Goal: Transaction & Acquisition: Obtain resource

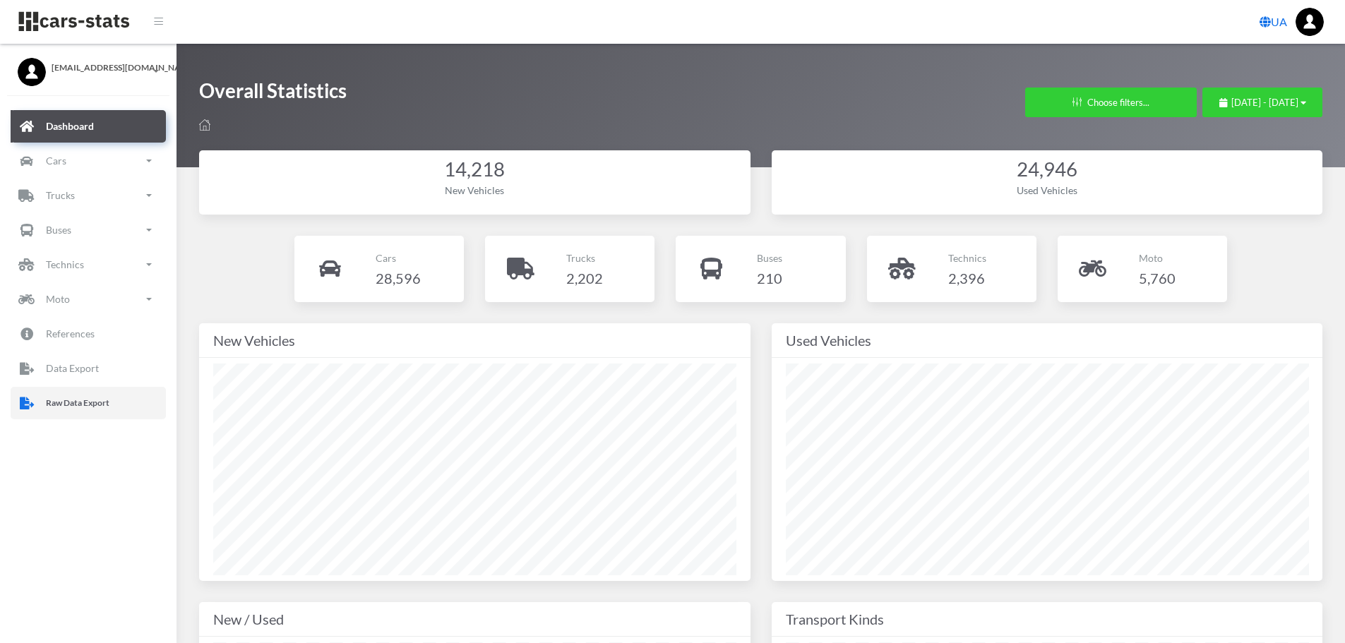
drag, startPoint x: 53, startPoint y: 412, endPoint x: 59, endPoint y: 407, distance: 7.6
click at [53, 412] on link "Raw Data Export" at bounding box center [88, 403] width 155 height 32
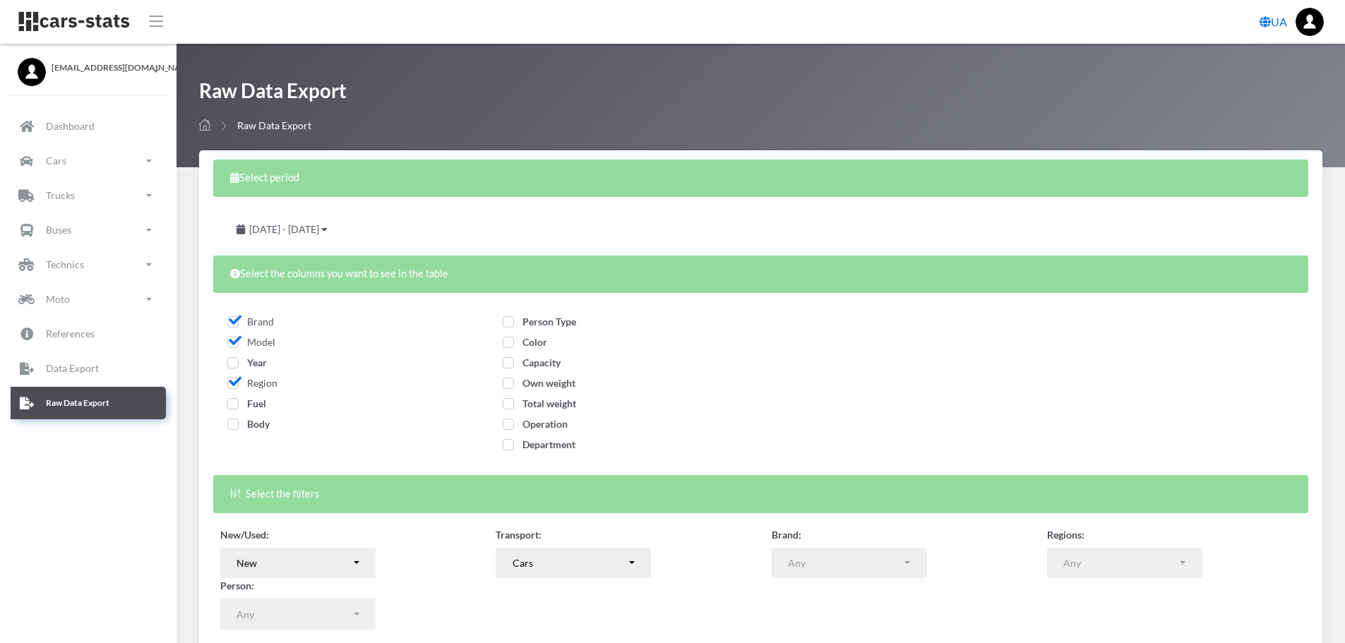
select select
click at [239, 361] on span "Year" at bounding box center [247, 362] width 40 height 12
checkbox input "true"
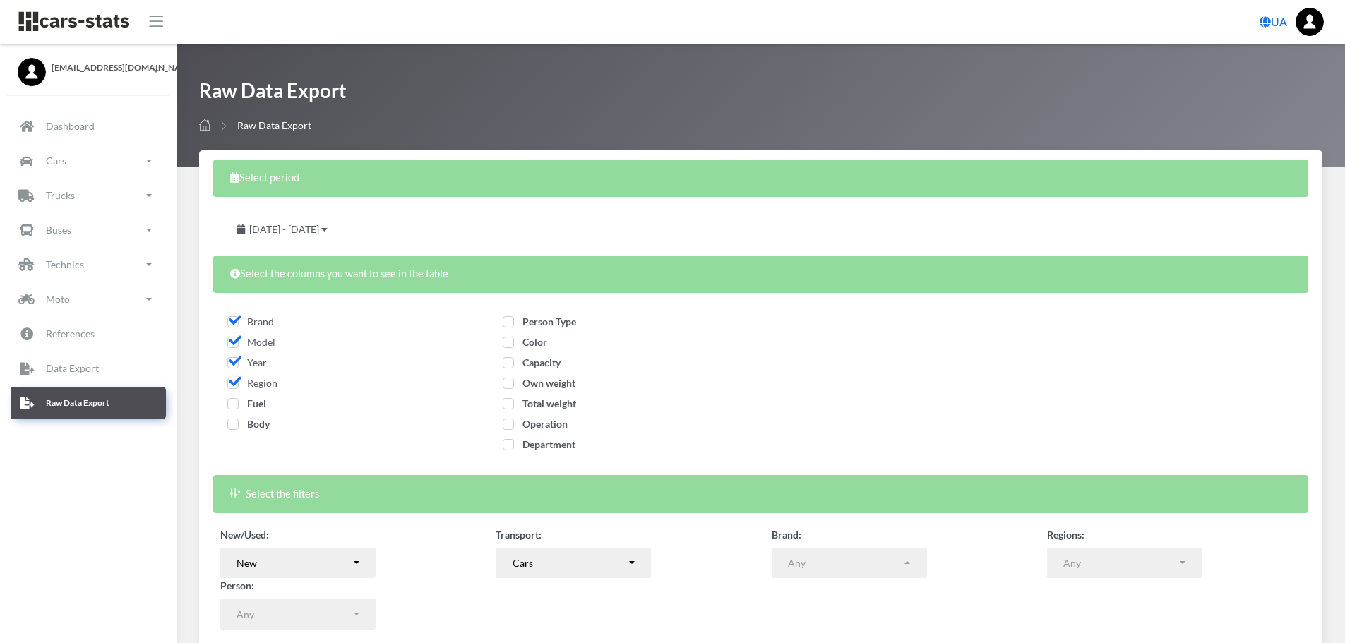
click at [245, 403] on span "Fuel" at bounding box center [246, 403] width 39 height 12
checkbox input "true"
click at [264, 426] on span "Body" at bounding box center [248, 424] width 42 height 12
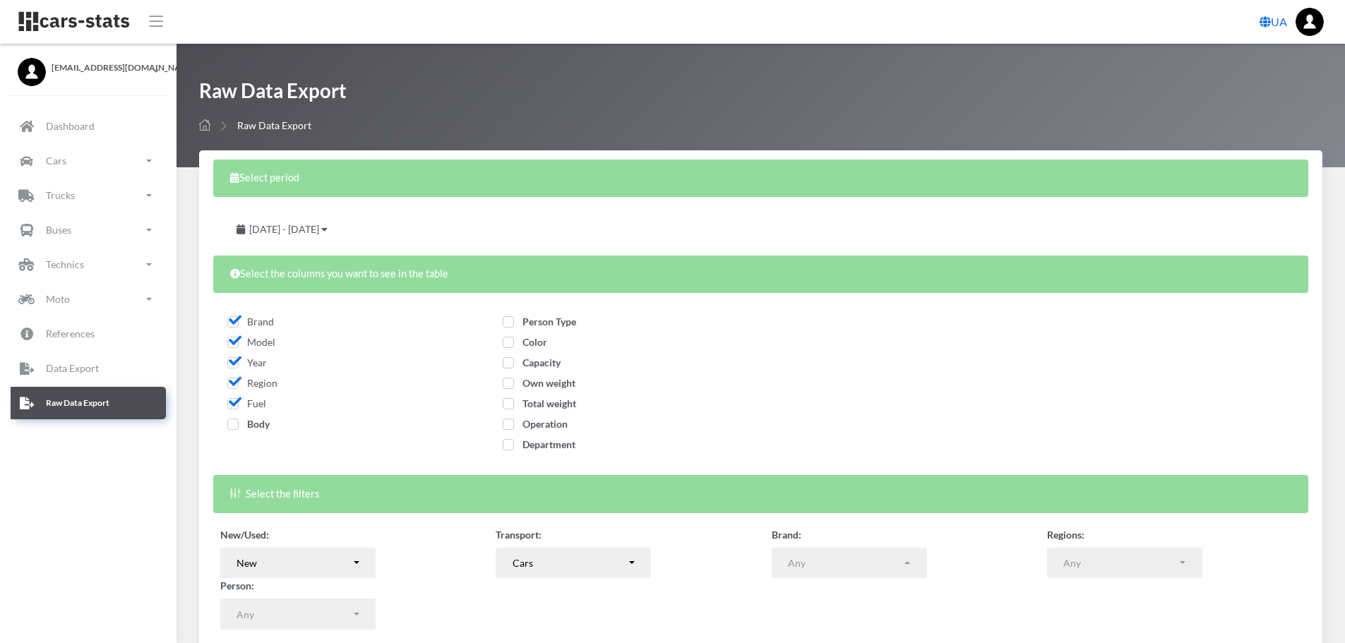
checkbox input "true"
click at [560, 324] on span "Person Type" at bounding box center [539, 322] width 73 height 12
checkbox input "true"
drag, startPoint x: 522, startPoint y: 344, endPoint x: 529, endPoint y: 367, distance: 24.1
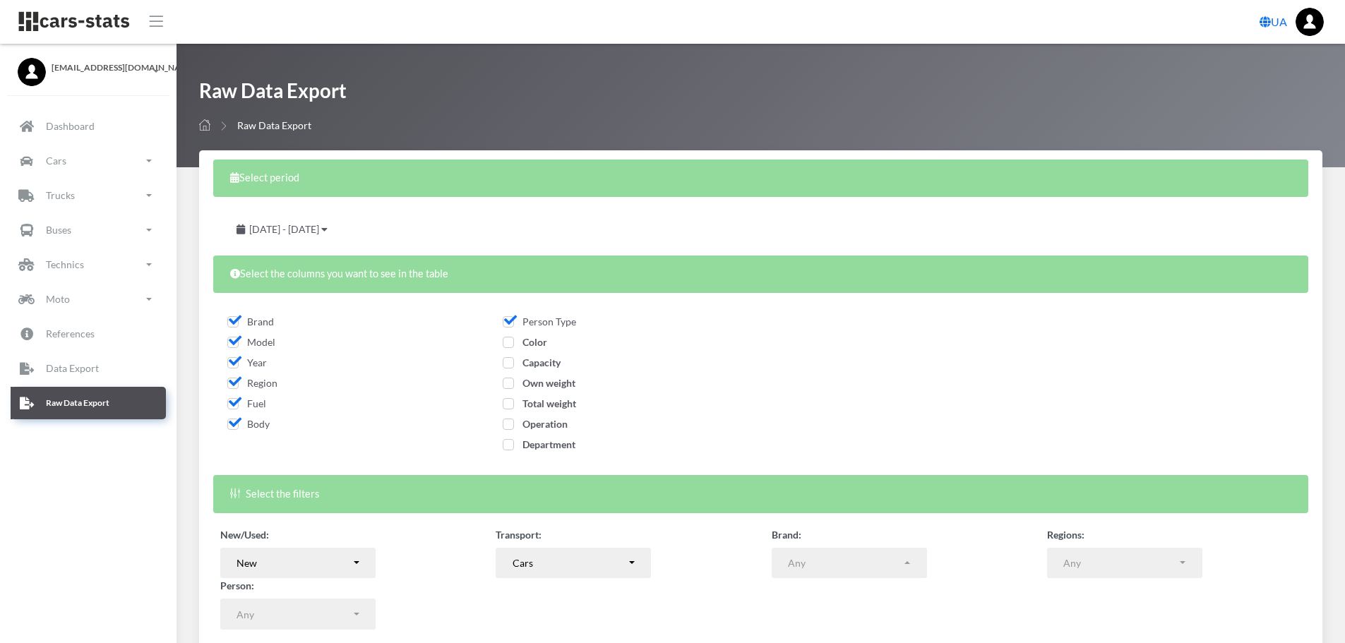
click at [522, 345] on span "Color" at bounding box center [525, 342] width 44 height 12
checkbox input "true"
click at [529, 368] on span "Capacity" at bounding box center [532, 362] width 58 height 12
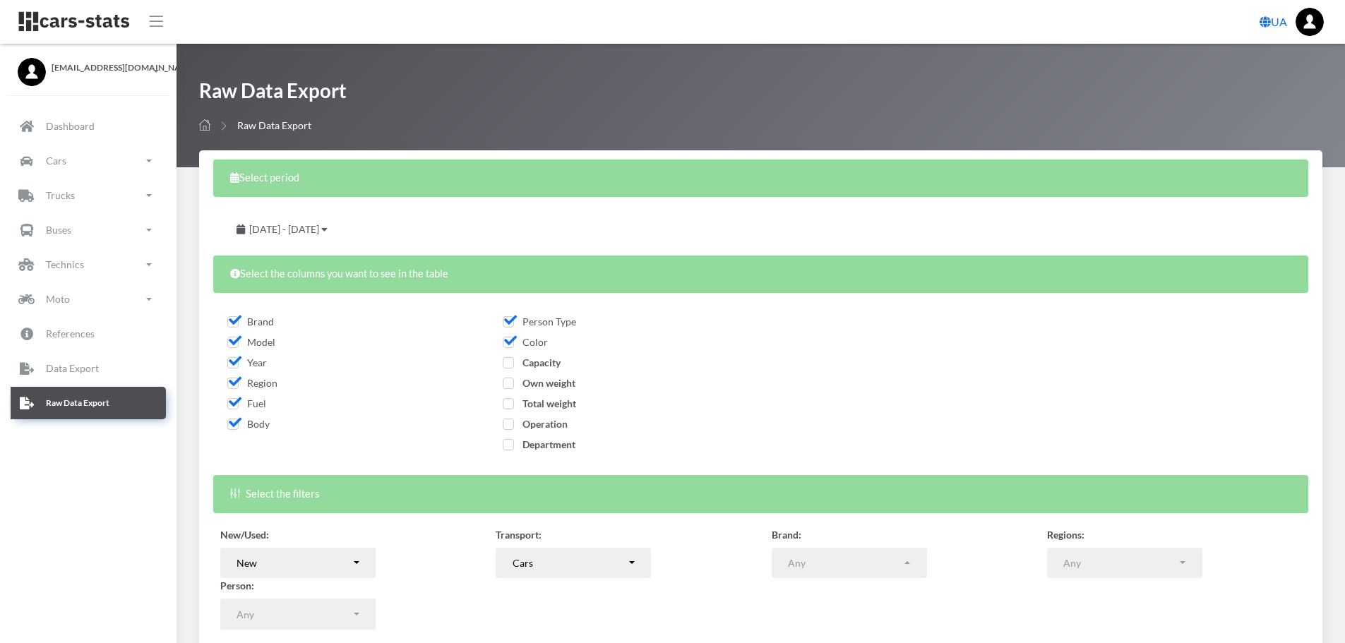
checkbox input "true"
click at [534, 386] on span "Own weight" at bounding box center [539, 383] width 73 height 12
checkbox input "true"
click at [536, 400] on span "Total weight" at bounding box center [539, 403] width 73 height 12
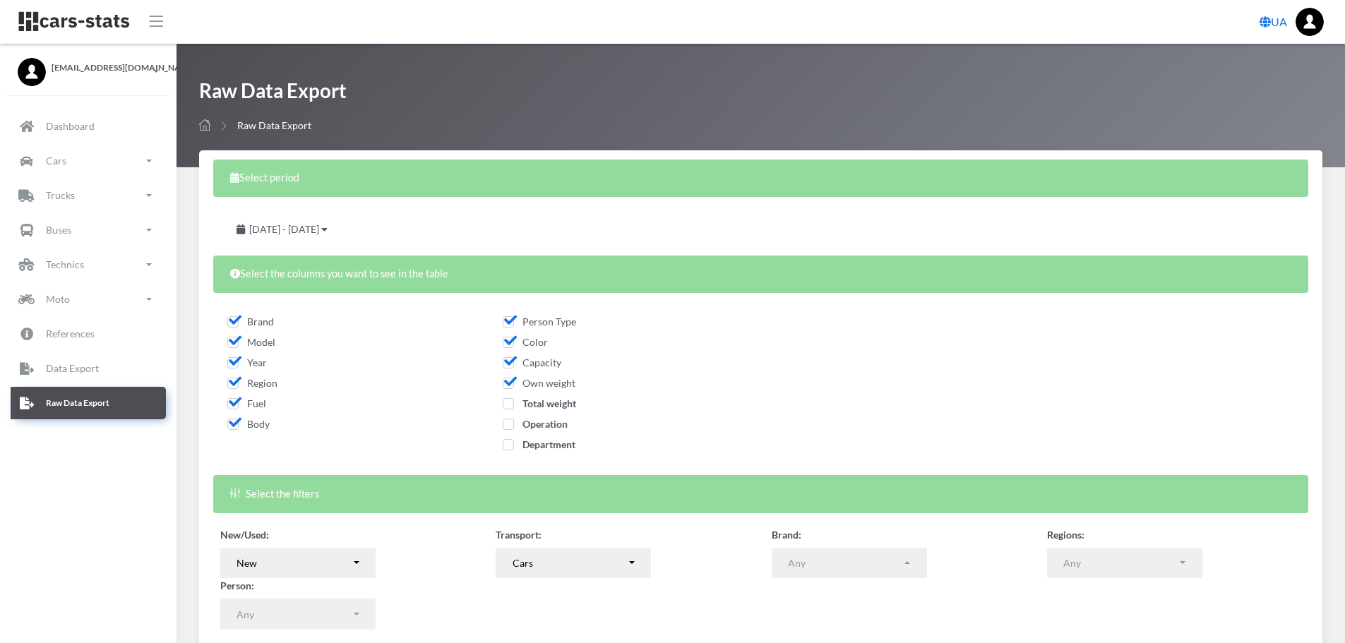
checkbox input "true"
click at [542, 420] on span "Operation" at bounding box center [535, 424] width 65 height 12
checkbox input "true"
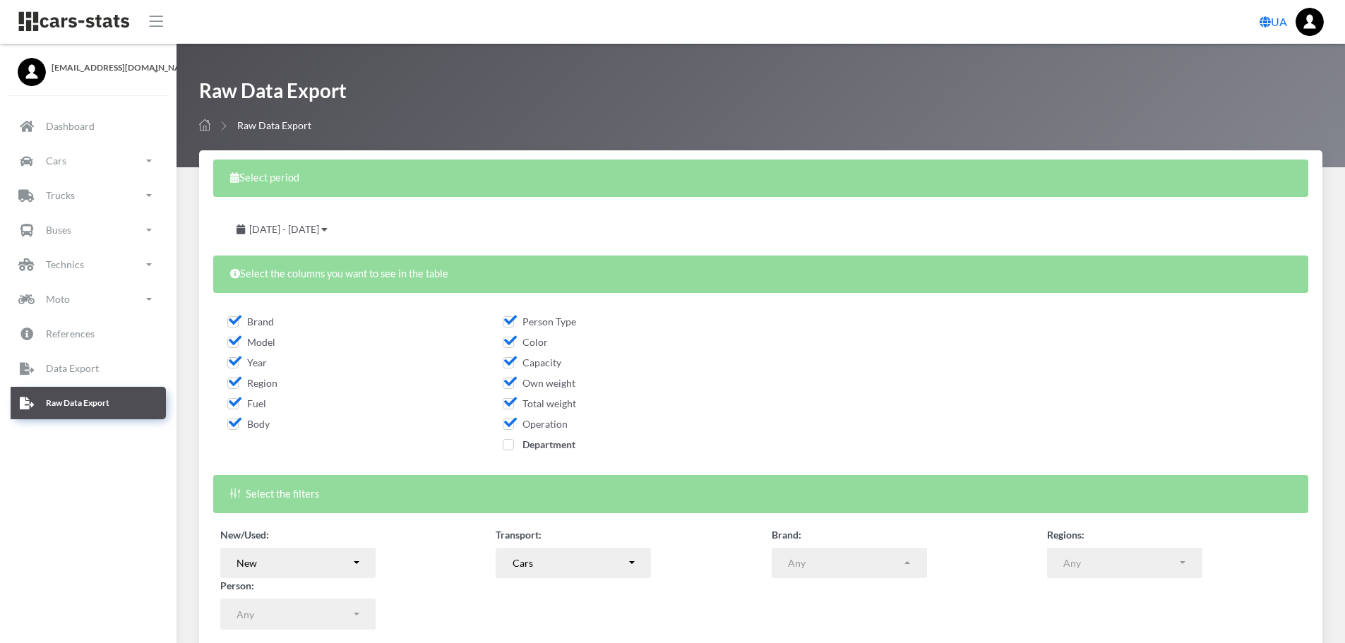
click at [550, 442] on span "Department" at bounding box center [539, 444] width 73 height 12
checkbox input "true"
click at [319, 232] on span "July 28, 2025 - August 27, 2025" at bounding box center [284, 229] width 70 height 12
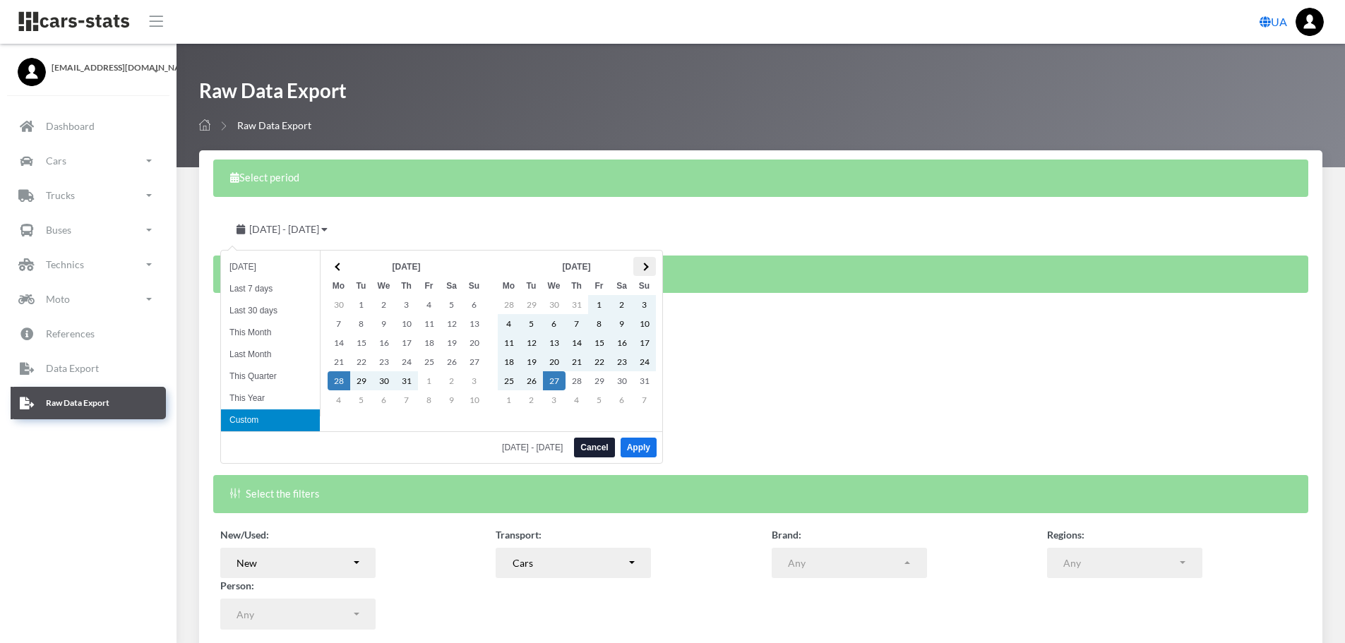
click at [644, 266] on span at bounding box center [644, 267] width 8 height 8
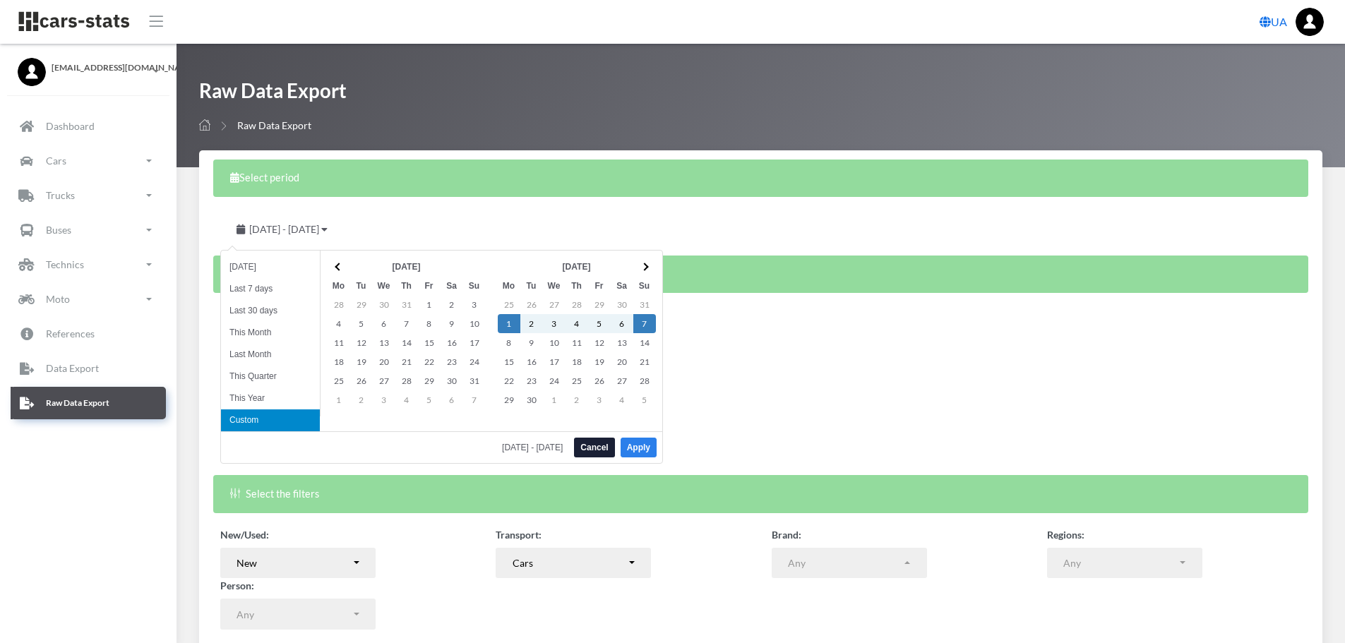
click at [637, 452] on button "Apply" at bounding box center [638, 448] width 36 height 20
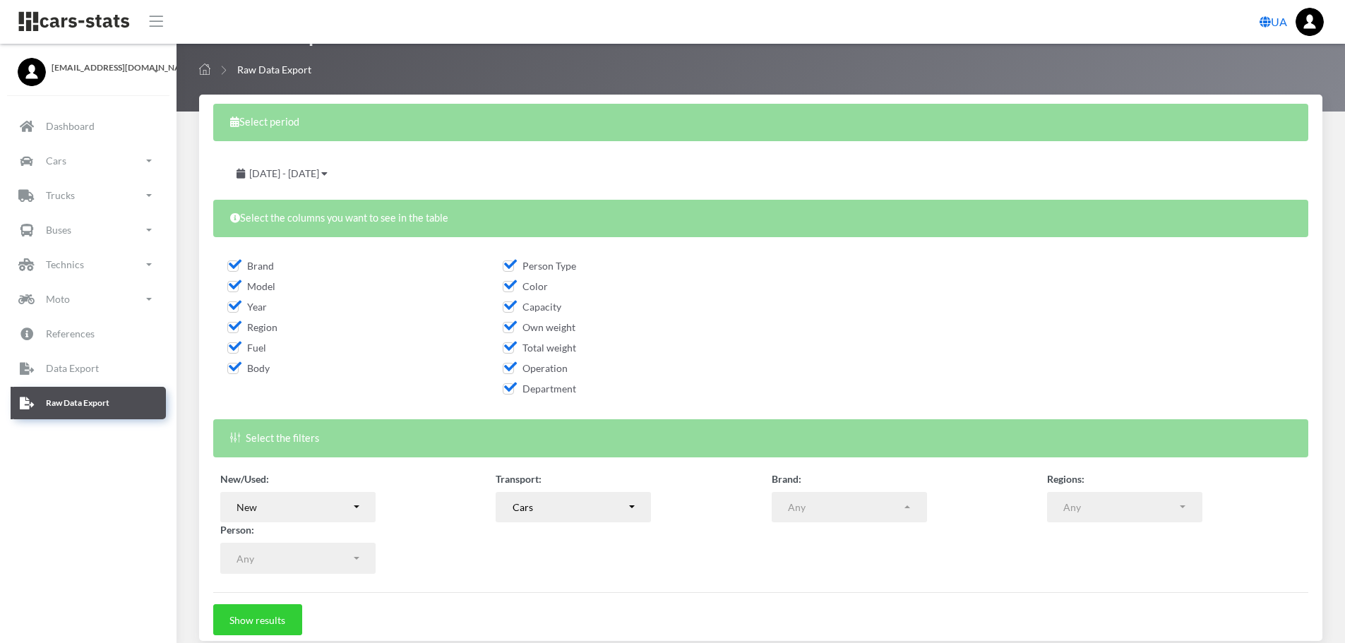
scroll to position [114, 0]
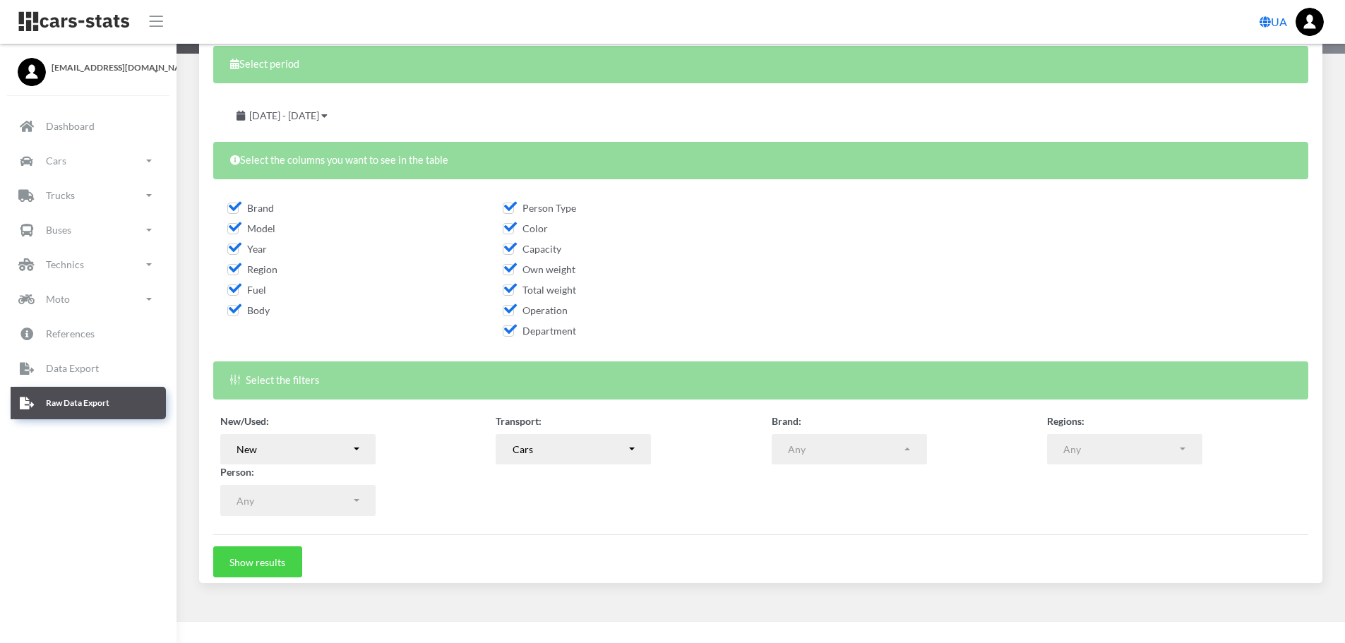
click at [244, 570] on button "Show results" at bounding box center [257, 561] width 89 height 31
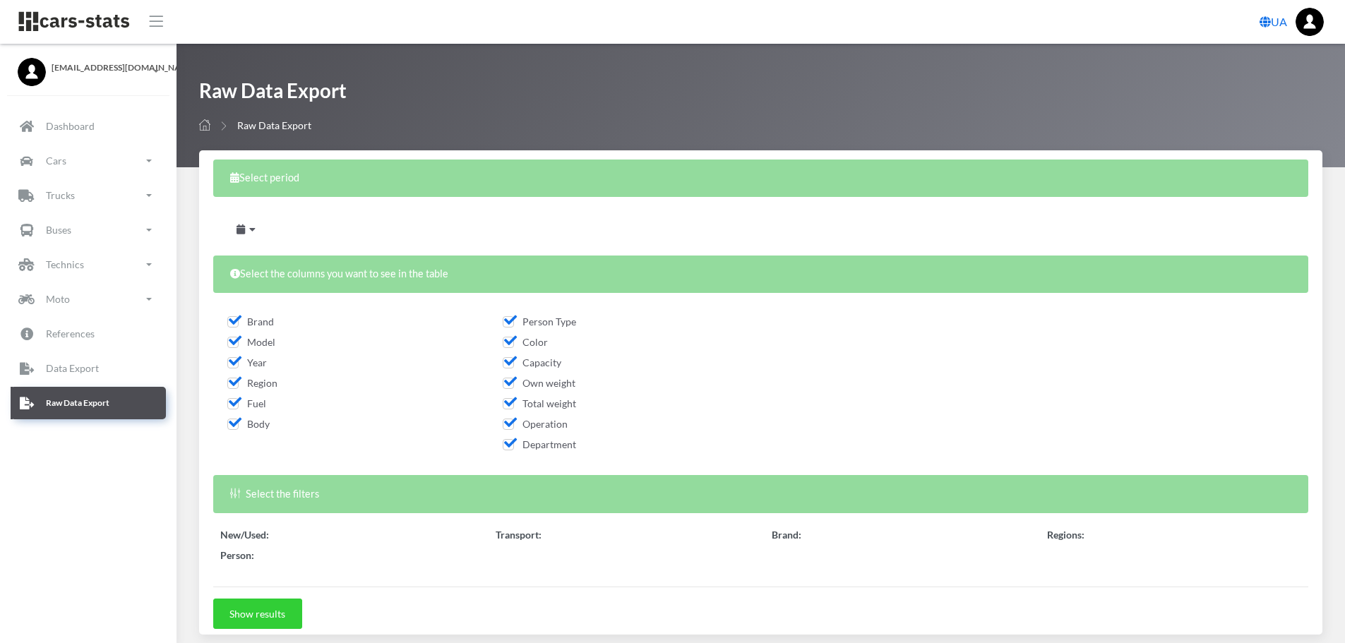
select select
select select "50"
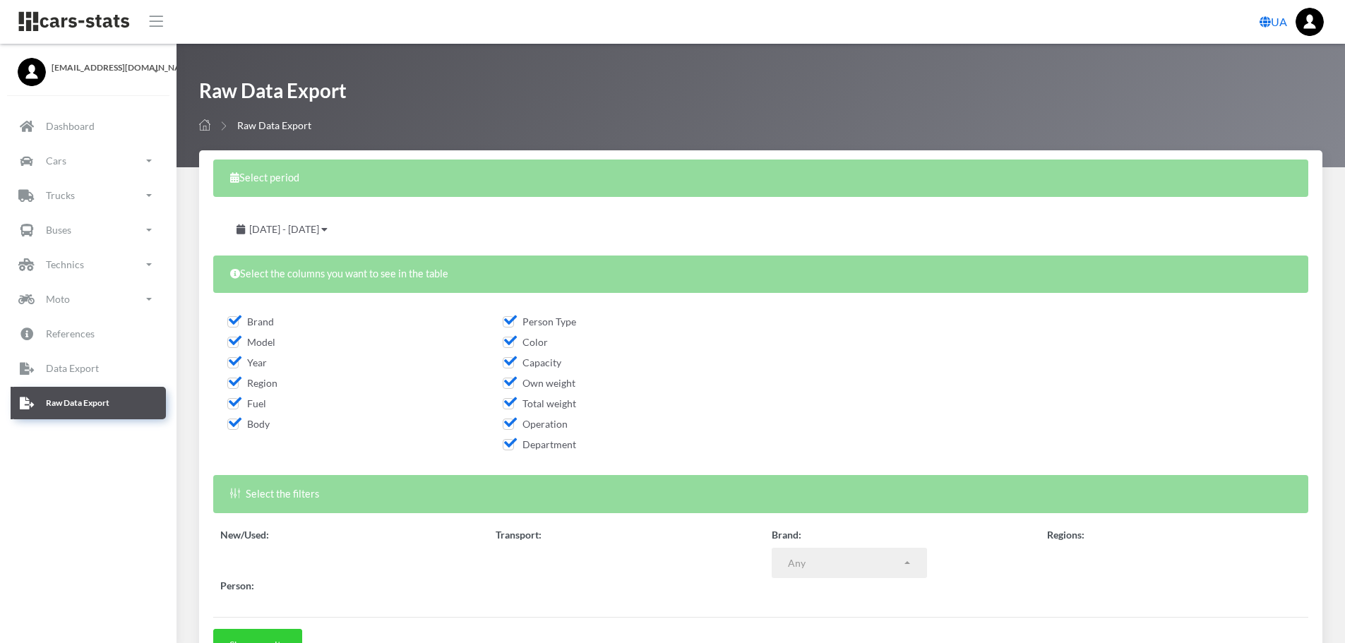
select select
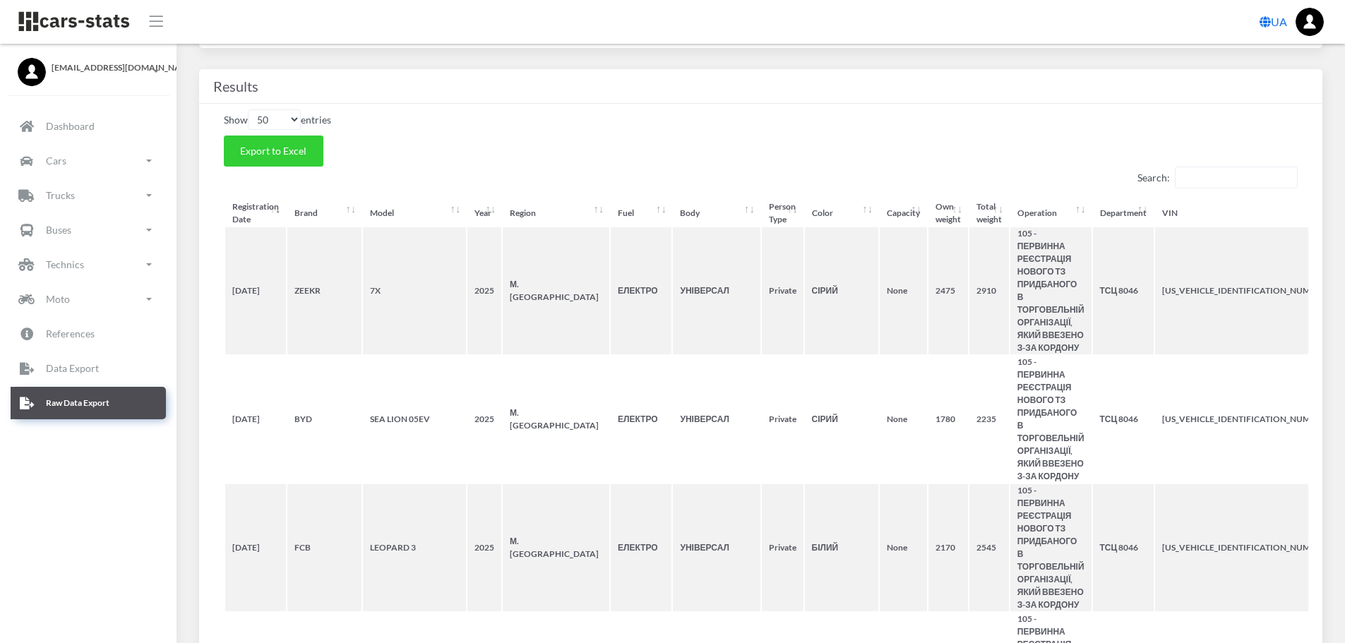
scroll to position [524, 0]
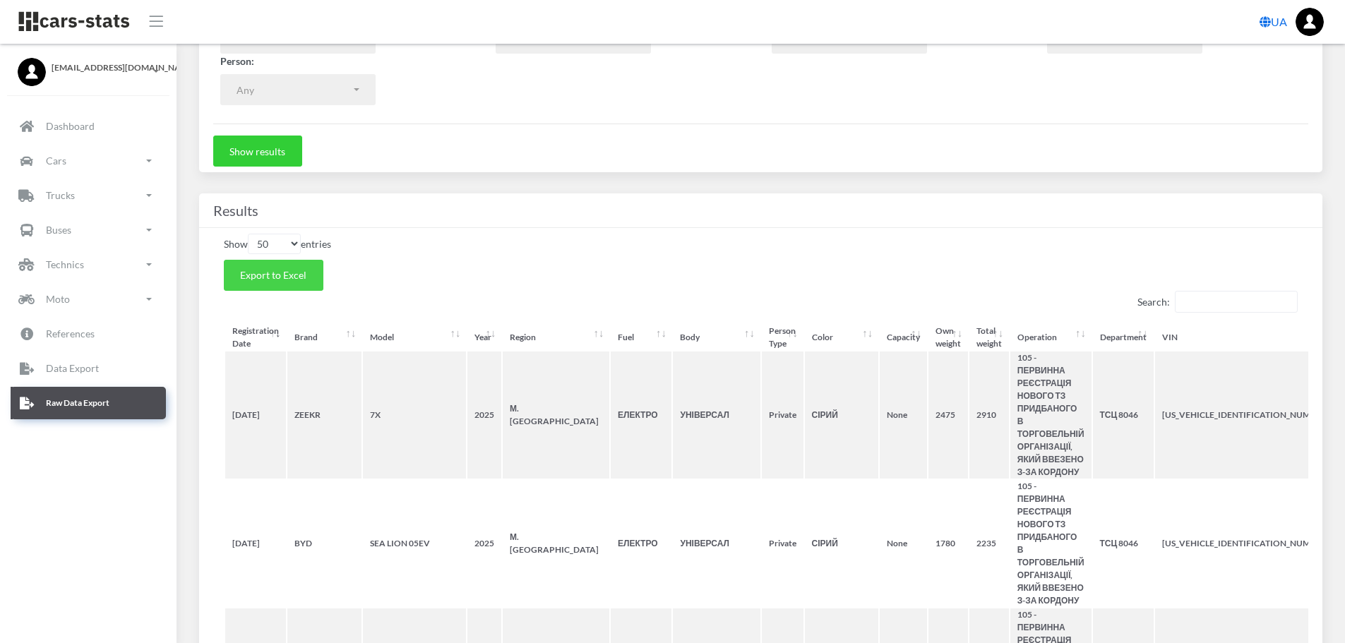
click at [289, 282] on button "Export to Excel" at bounding box center [274, 275] width 100 height 31
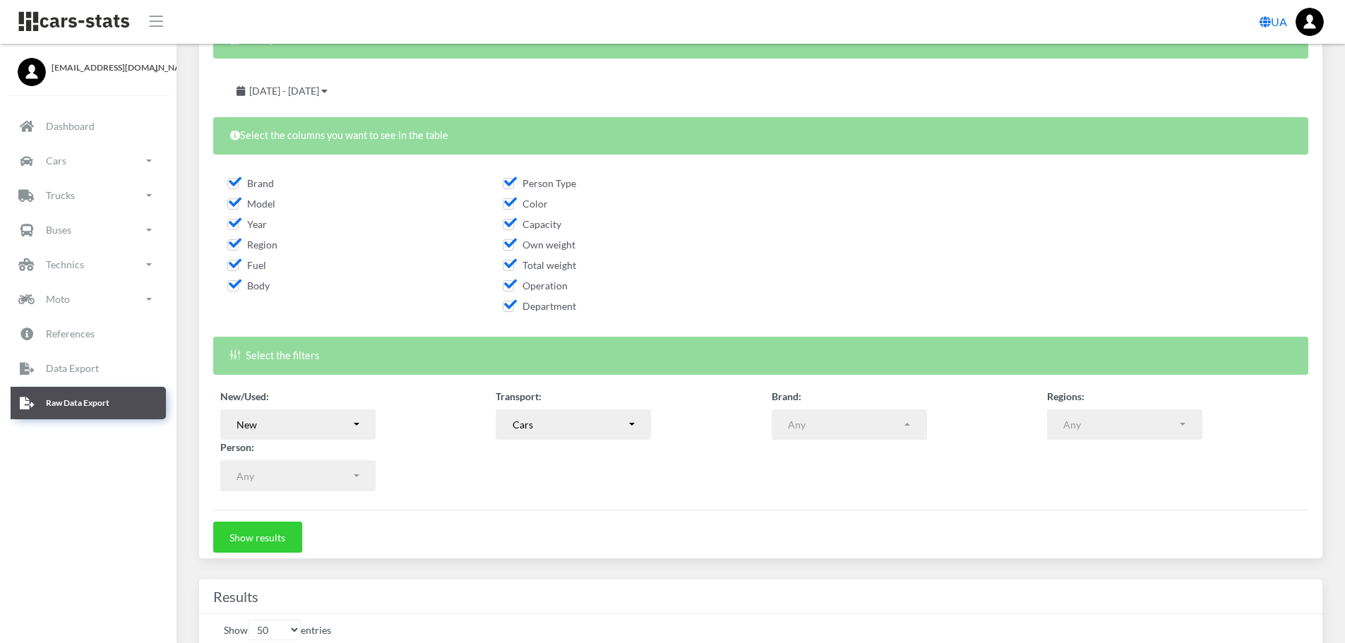
scroll to position [160, 0]
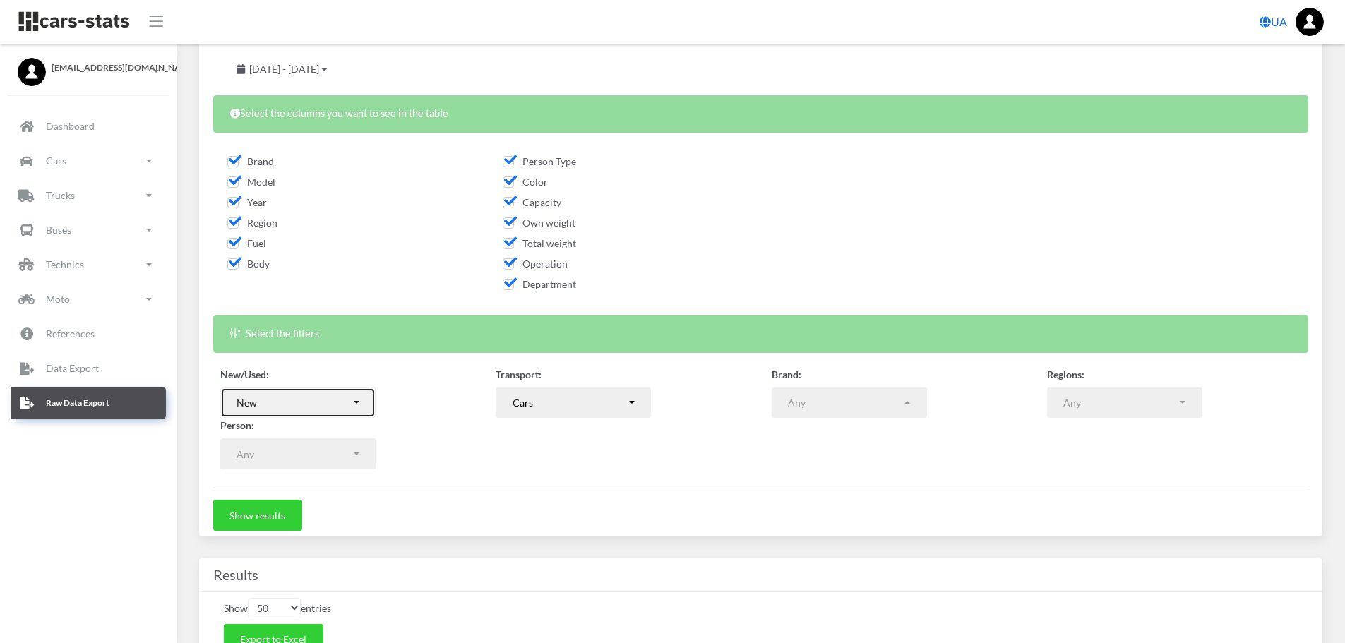
click at [338, 400] on div "New" at bounding box center [293, 402] width 114 height 15
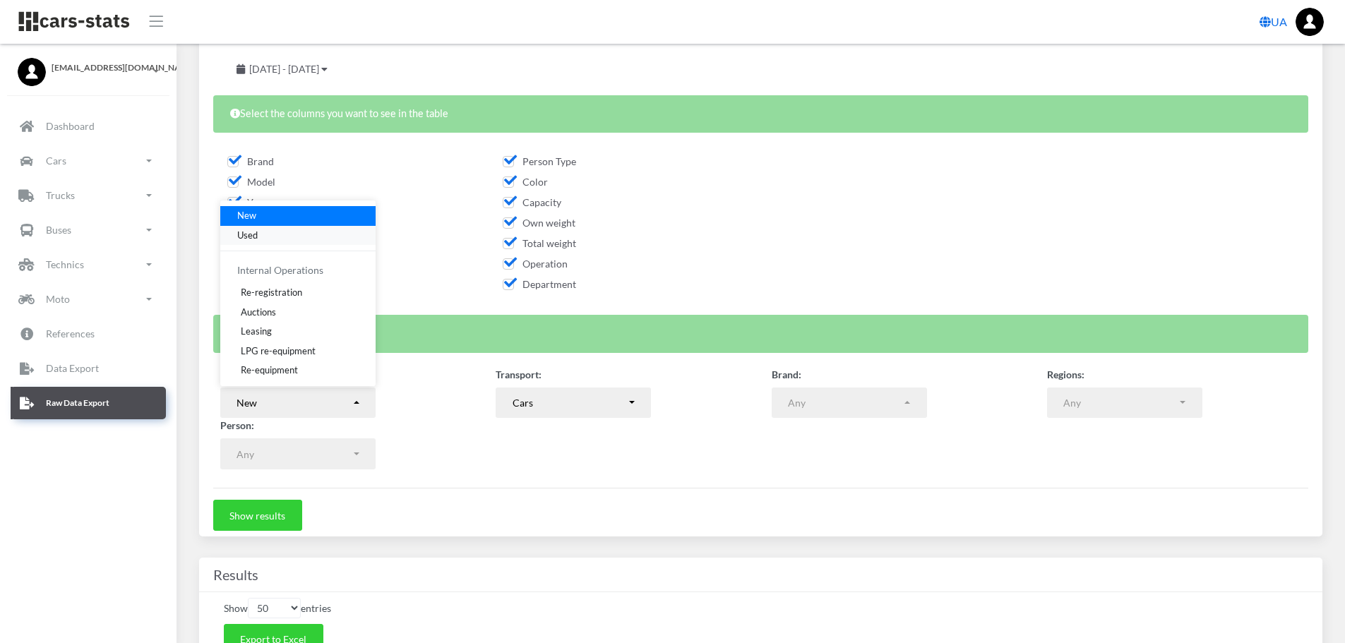
click at [263, 234] on link "Used" at bounding box center [297, 235] width 155 height 20
select select "used-import"
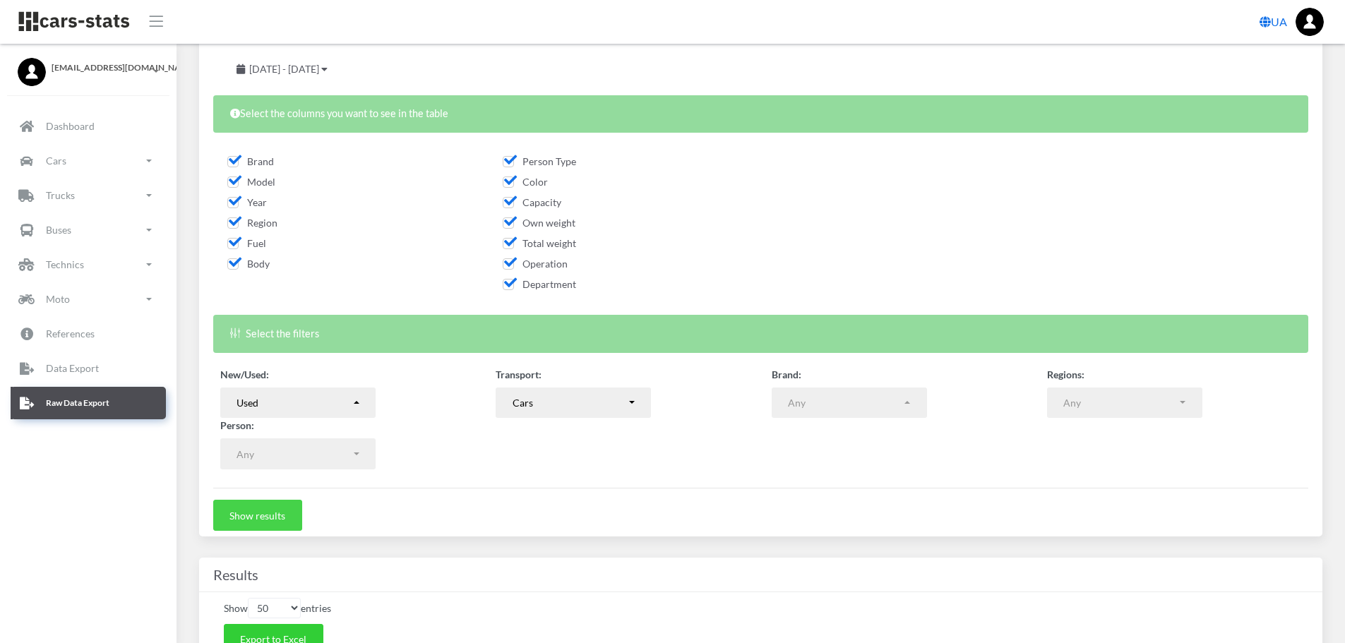
click at [281, 510] on button "Show results" at bounding box center [257, 515] width 89 height 31
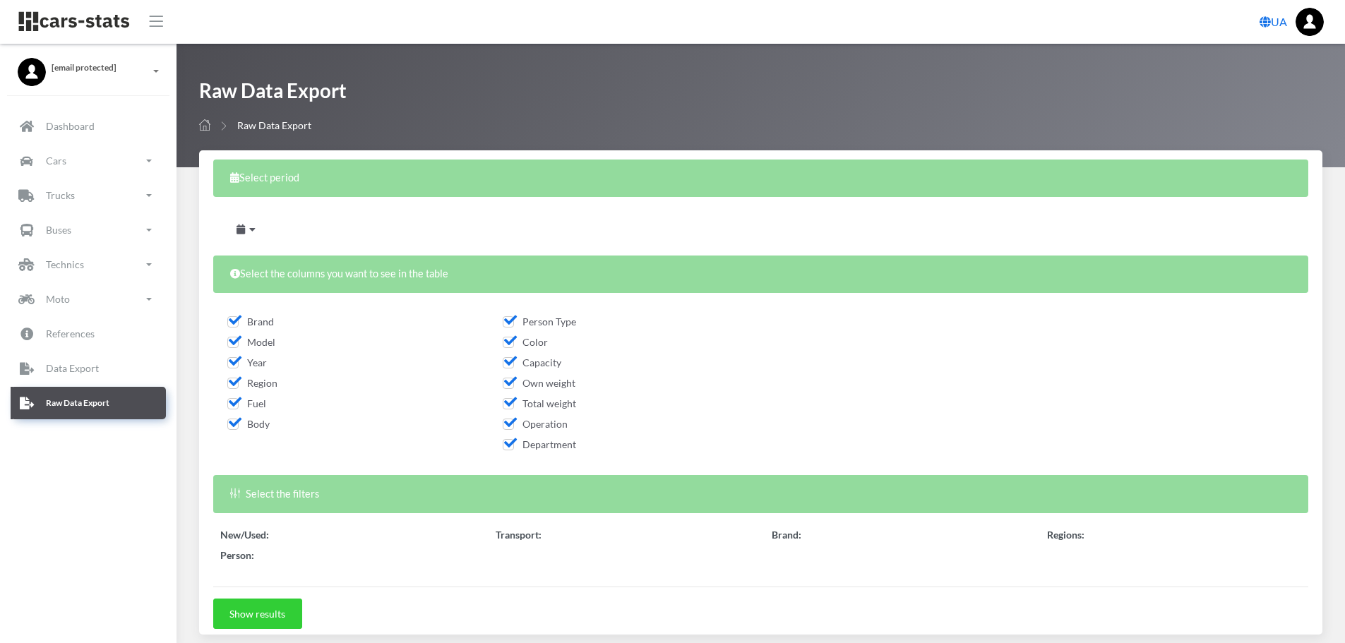
select select
select select "50"
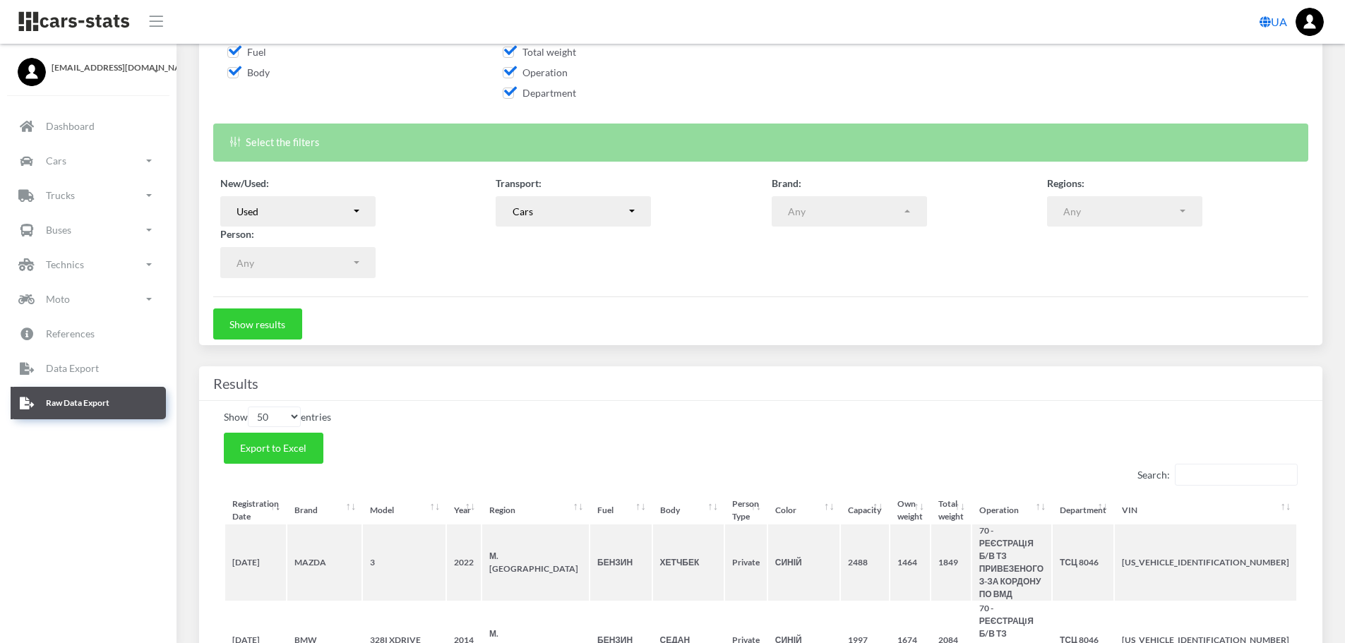
scroll to position [353, 0]
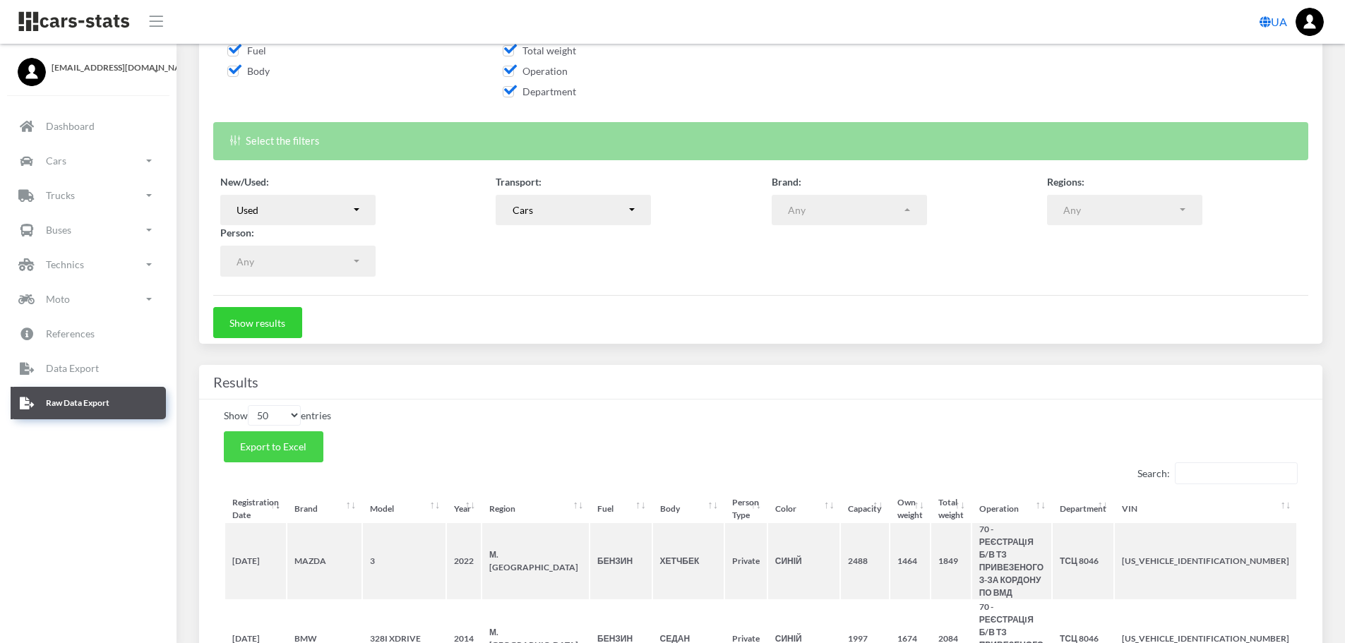
click at [302, 448] on span "Export to Excel" at bounding box center [273, 446] width 66 height 12
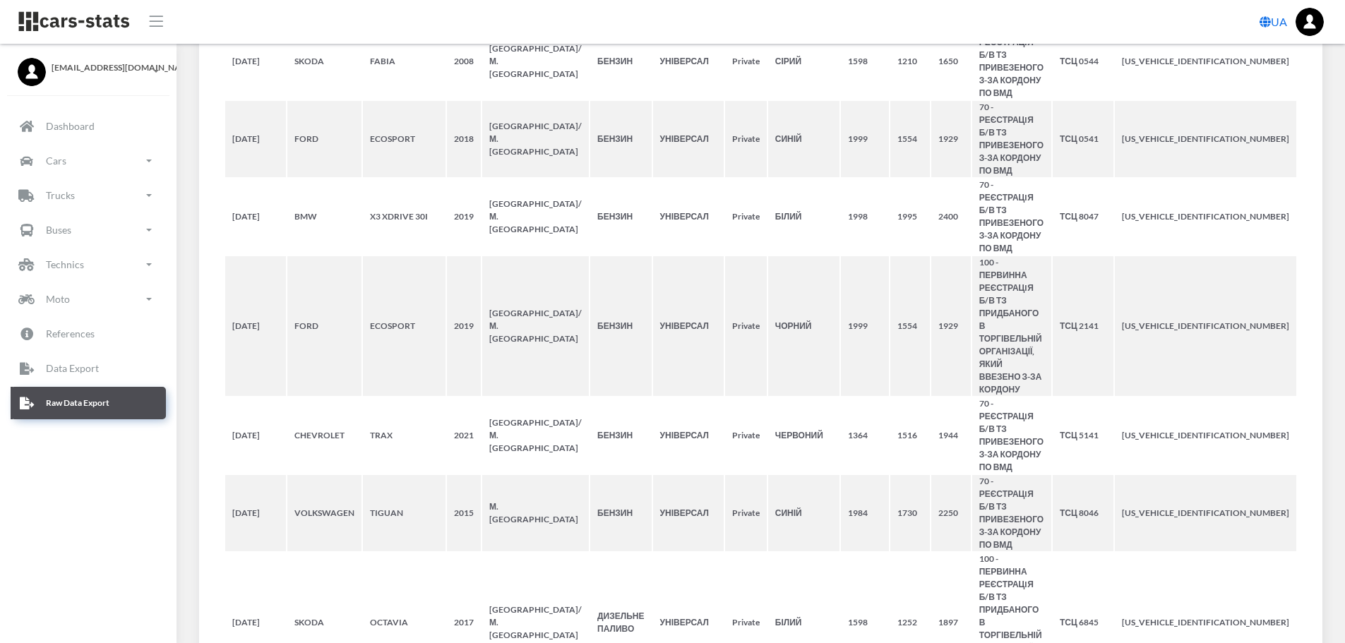
scroll to position [4598, 0]
